Goal: Find specific page/section

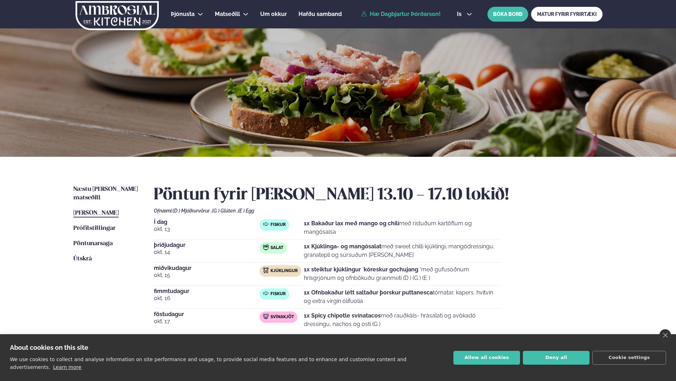
scroll to position [71, 0]
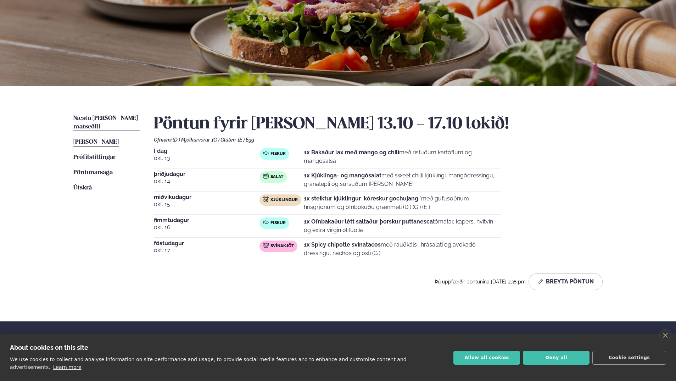
click at [103, 119] on span "Næstu [PERSON_NAME] matseðill" at bounding box center [105, 122] width 65 height 15
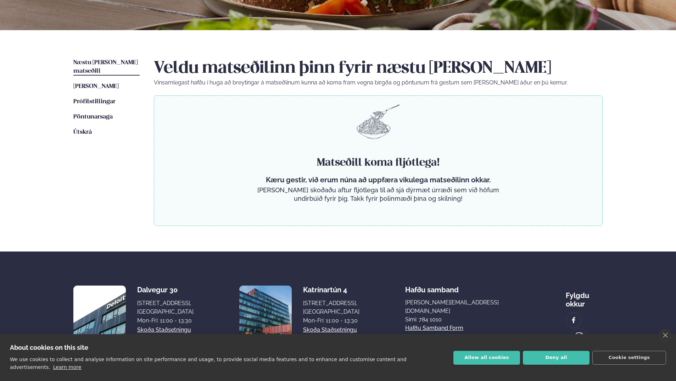
scroll to position [141, 0]
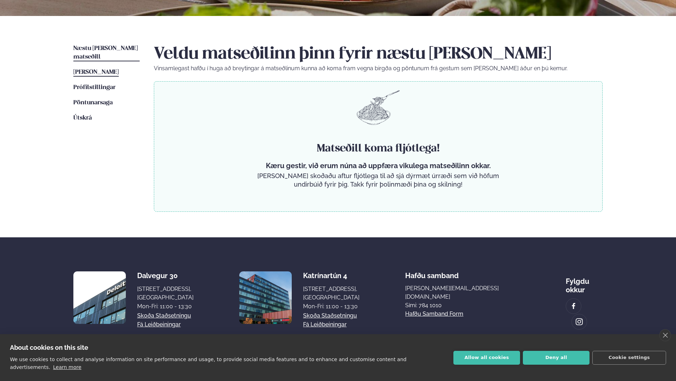
click at [119, 69] on span "[PERSON_NAME]" at bounding box center [95, 72] width 45 height 6
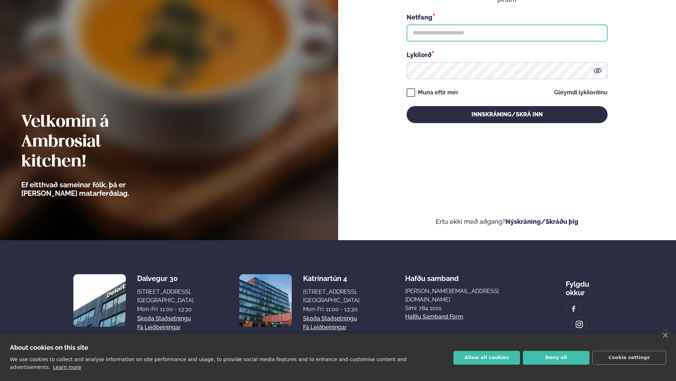
type input "**********"
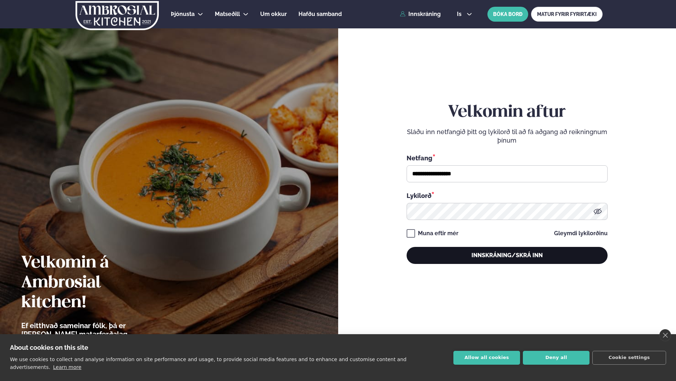
click at [499, 251] on button "Innskráning/Skrá inn" at bounding box center [507, 255] width 201 height 17
